Goal: Answer question/provide support: Share knowledge or assist other users

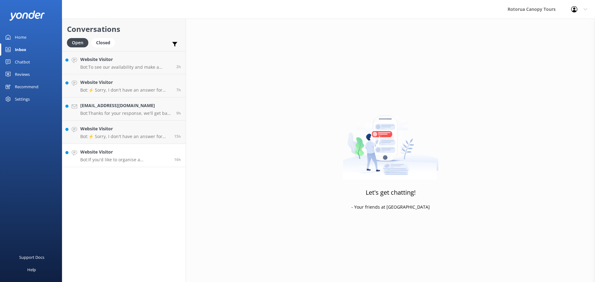
click at [112, 155] on h4 "Website Visitor" at bounding box center [124, 152] width 89 height 7
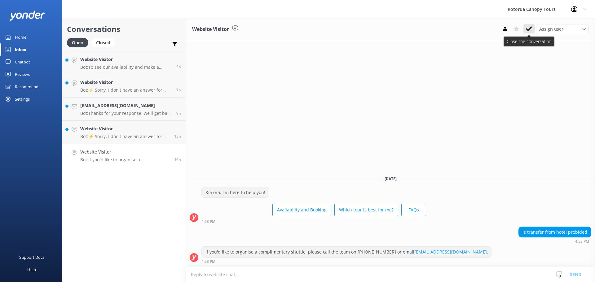
click at [530, 28] on use at bounding box center [529, 28] width 6 height 5
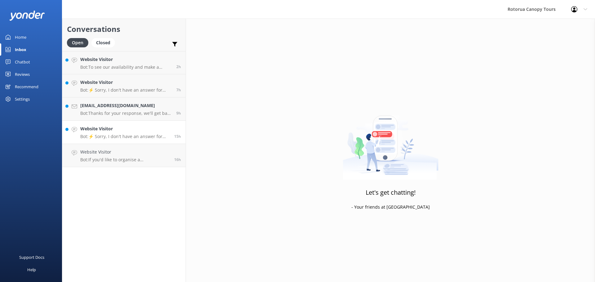
click at [124, 135] on p "Bot: ⚡ Sorry, I don't have an answer for that. Could you please try and rephras…" at bounding box center [124, 137] width 89 height 6
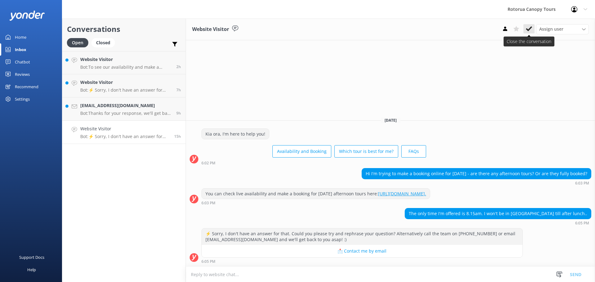
click at [530, 30] on icon at bounding box center [529, 29] width 6 height 6
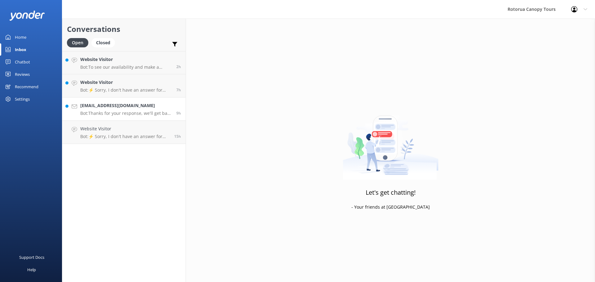
click at [113, 113] on p "Bot: Thanks for your response, we'll get back to you as soon as we can during o…" at bounding box center [125, 114] width 91 height 6
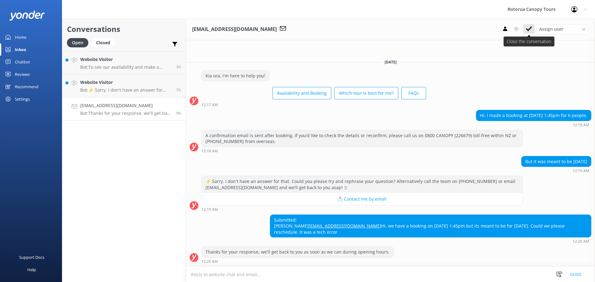
click at [533, 30] on button at bounding box center [529, 28] width 11 height 9
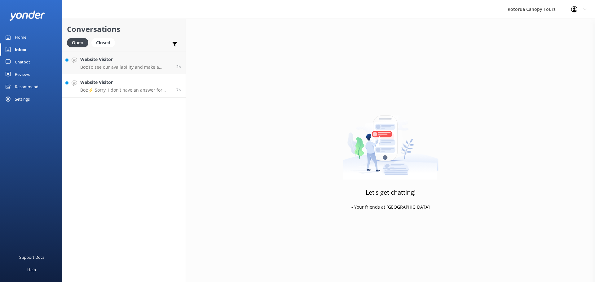
click at [130, 91] on p "Bot: ⚡ Sorry, I don't have an answer for that. Could you please try and rephras…" at bounding box center [125, 90] width 91 height 6
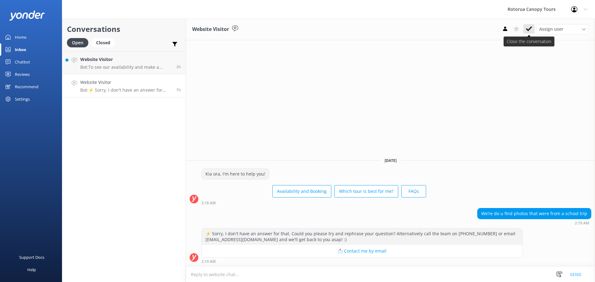
click at [532, 29] on icon at bounding box center [529, 29] width 6 height 6
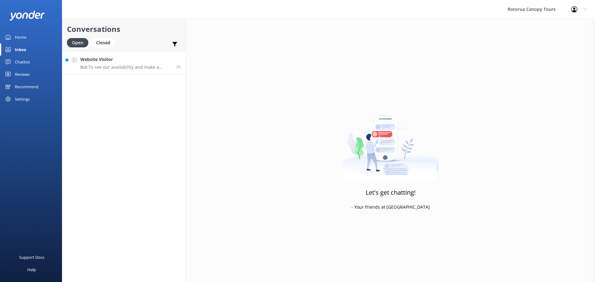
click at [151, 72] on link "Website Visitor Bot: To see our availability and make a booking, please visit: …" at bounding box center [123, 62] width 123 height 23
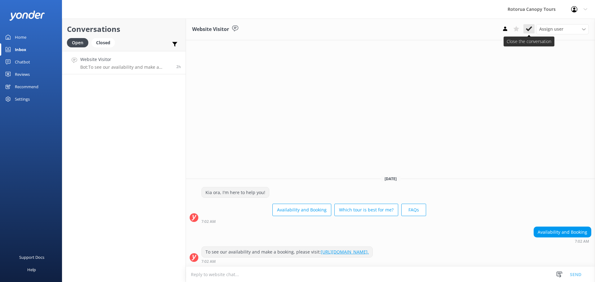
click at [530, 25] on button at bounding box center [529, 28] width 11 height 9
